Goal: Task Accomplishment & Management: Manage account settings

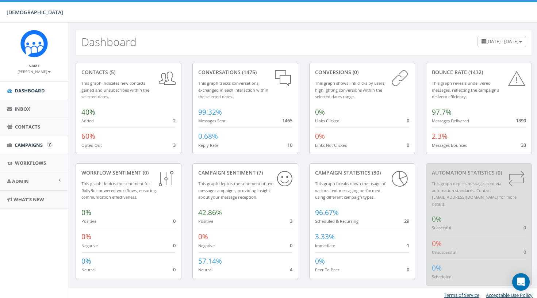
click at [22, 144] on span "Campaigns" at bounding box center [29, 145] width 28 height 7
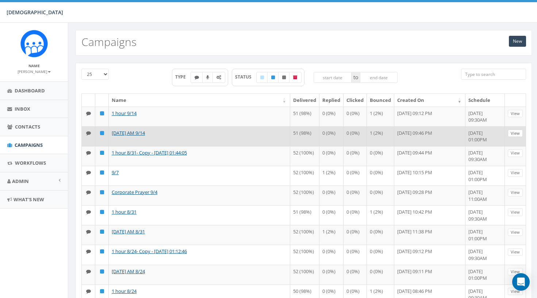
click at [518, 137] on link "View" at bounding box center [515, 134] width 15 height 8
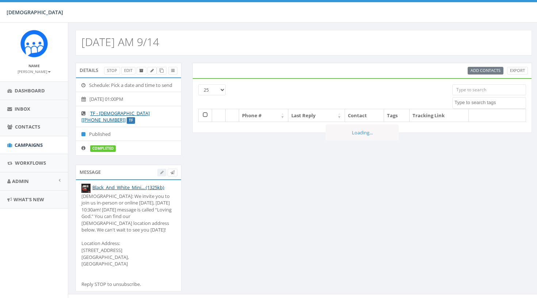
select select
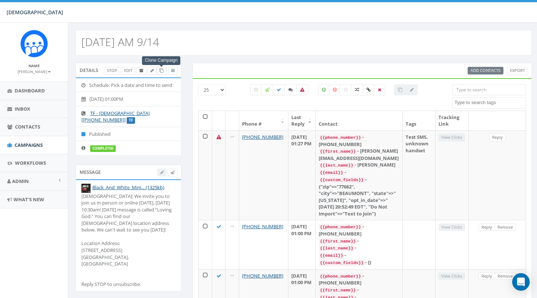
click at [161, 72] on icon at bounding box center [161, 71] width 4 height 4
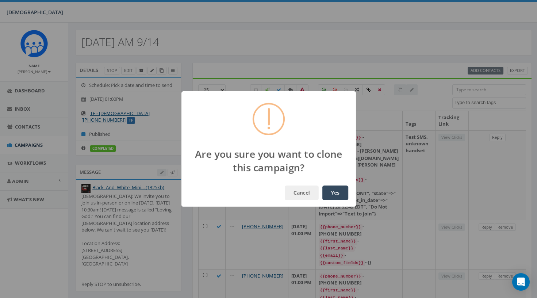
click at [346, 193] on button "Yes" at bounding box center [335, 192] width 26 height 15
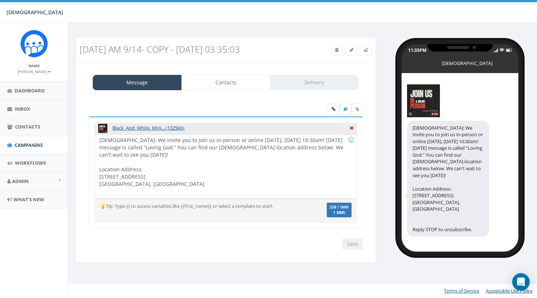
click at [351, 127] on icon at bounding box center [352, 127] width 4 height 7
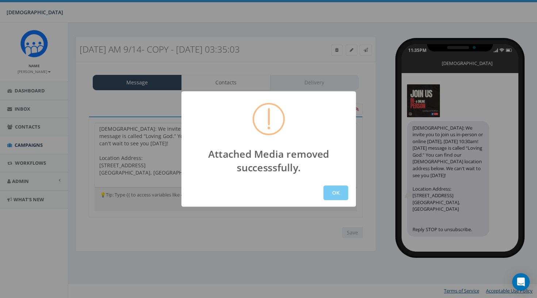
click at [325, 190] on button "OK" at bounding box center [335, 192] width 25 height 15
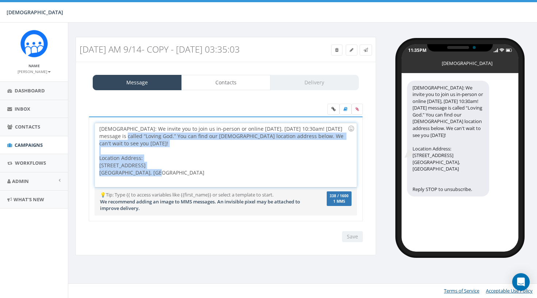
drag, startPoint x: 162, startPoint y: 176, endPoint x: 113, endPoint y: 134, distance: 64.7
click at [113, 134] on div "Hope Covenant Church: We invite you to join us in-person or online tomorrow, Su…" at bounding box center [225, 155] width 261 height 64
click at [146, 159] on div "Hope Covenant Church: We invite you to join us in-person or online tomorrow, Su…" at bounding box center [225, 155] width 261 height 64
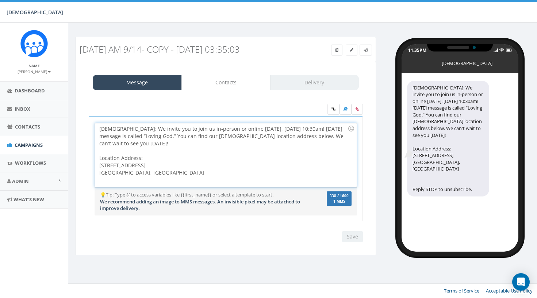
click at [197, 164] on div "Hope Covenant Church: We invite you to join us in-person or online tomorrow, Su…" at bounding box center [225, 155] width 261 height 64
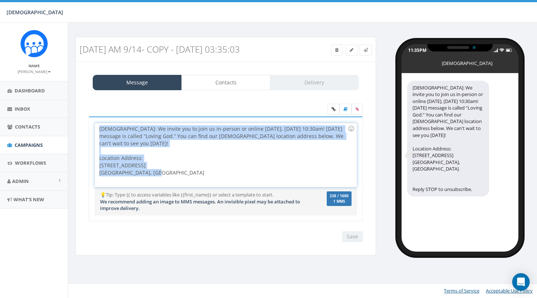
drag, startPoint x: 169, startPoint y: 175, endPoint x: 74, endPoint y: 96, distance: 123.8
click at [74, 96] on div "Sunday AM 9/14- Copy - 2025-09-20 03:35:03 Test Message Status: Message Contact…" at bounding box center [225, 150] width 311 height 227
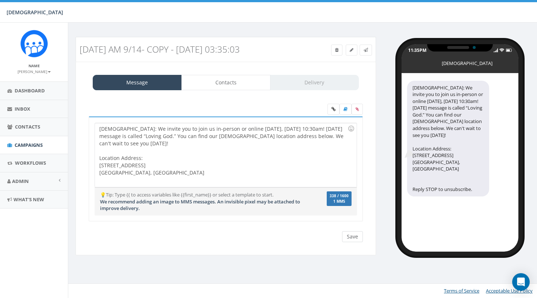
click at [355, 234] on input "Save" at bounding box center [352, 236] width 21 height 11
click at [360, 108] on label at bounding box center [356, 109] width 11 height 11
click at [0, 0] on input "file" at bounding box center [0, 0] width 0 height 0
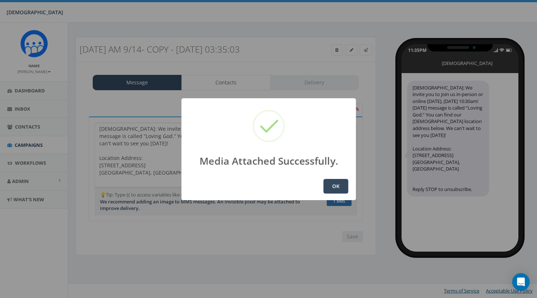
click at [343, 191] on button "OK" at bounding box center [335, 186] width 25 height 15
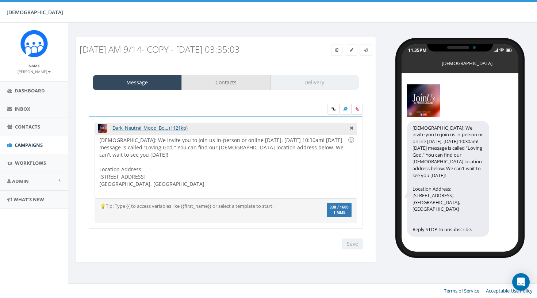
click at [218, 81] on link "Contacts" at bounding box center [225, 82] width 89 height 15
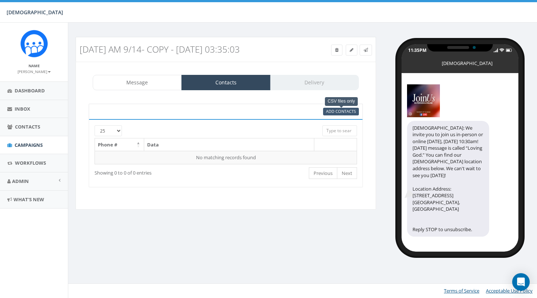
click at [331, 110] on span "Add Contacts" at bounding box center [341, 110] width 30 height 5
select select
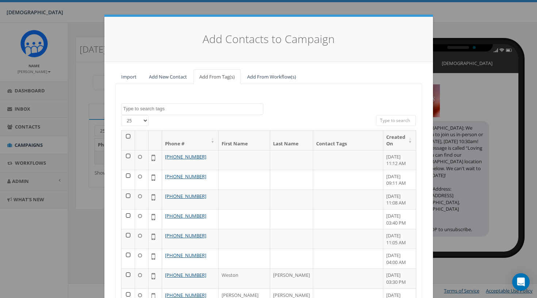
click at [129, 134] on th at bounding box center [129, 140] width 14 height 19
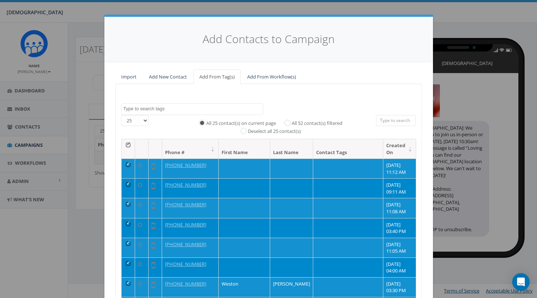
click at [304, 117] on div "All 25 contact(s) on current page All 52 contact(s) filtered Deselect all 25 co…" at bounding box center [268, 125] width 204 height 20
click at [305, 121] on label "All 52 contact(s) filtered" at bounding box center [317, 123] width 51 height 7
click at [292, 121] on input "All 52 contact(s) filtered" at bounding box center [289, 122] width 5 height 5
radio input "true"
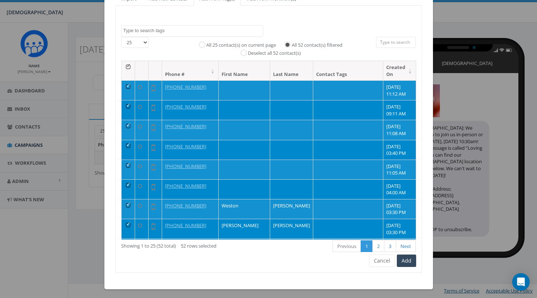
scroll to position [78, 0]
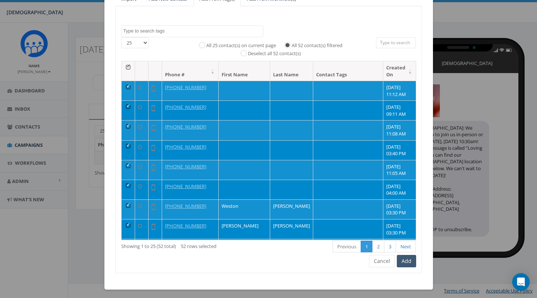
click at [403, 259] on button "Add" at bounding box center [406, 261] width 19 height 12
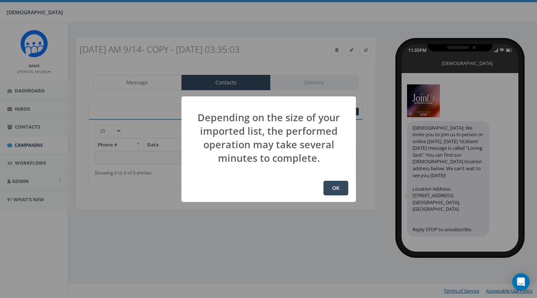
click at [334, 186] on button "OK" at bounding box center [335, 188] width 25 height 15
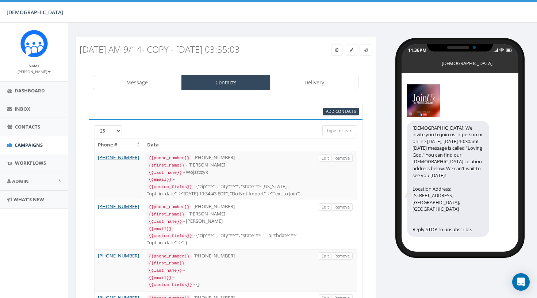
select select
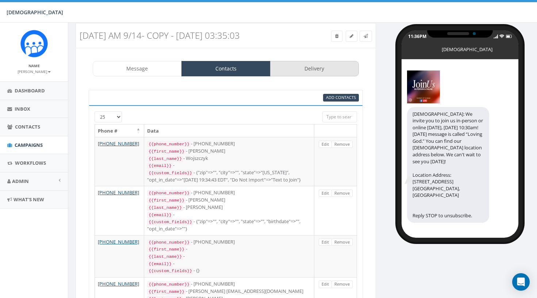
click at [290, 73] on link "Delivery" at bounding box center [314, 68] width 89 height 15
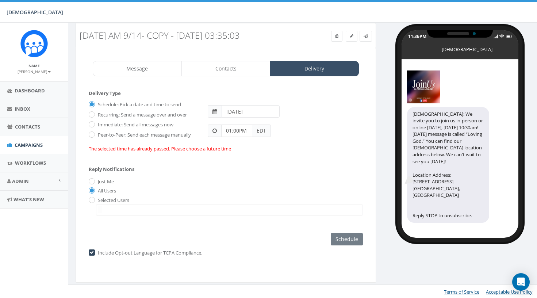
scroll to position [13, 0]
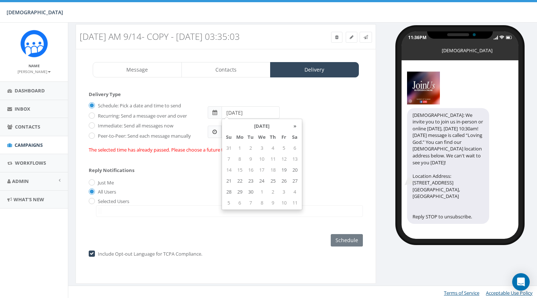
click at [261, 113] on input "[DATE]" at bounding box center [250, 112] width 58 height 12
click at [297, 170] on td "20" at bounding box center [294, 169] width 11 height 11
type input "[DATE]"
click at [211, 209] on span at bounding box center [229, 211] width 267 height 12
click at [251, 115] on input "[DATE]" at bounding box center [250, 112] width 58 height 12
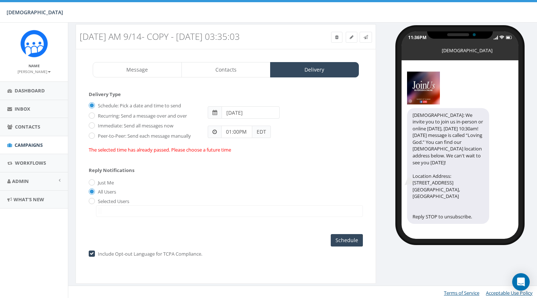
click at [335, 113] on div "[DATE]" at bounding box center [285, 109] width 166 height 19
click at [351, 239] on input "Schedule" at bounding box center [347, 240] width 32 height 12
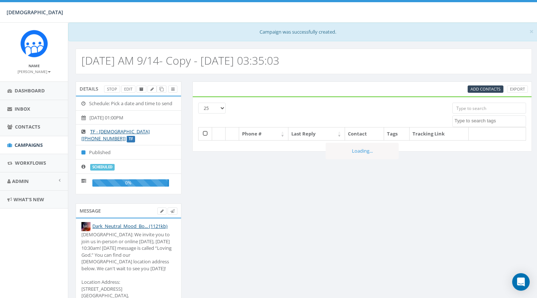
select select
